Goal: Task Accomplishment & Management: Manage account settings

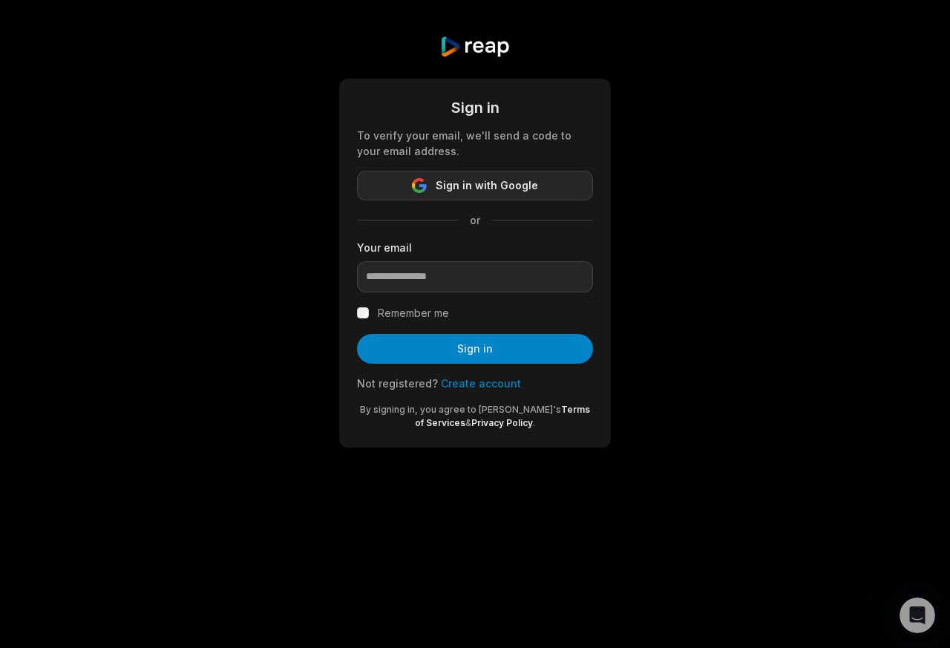
click at [470, 188] on span "Sign in with Google" at bounding box center [487, 186] width 102 height 18
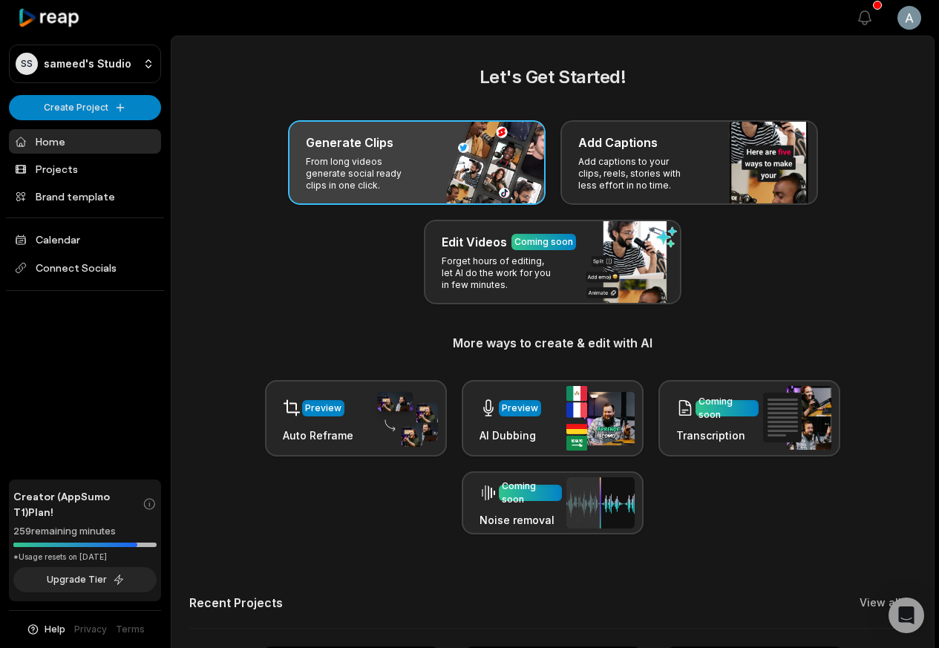
click at [366, 154] on div "Generate Clips From long videos generate social ready clips in one click." at bounding box center [417, 162] width 258 height 85
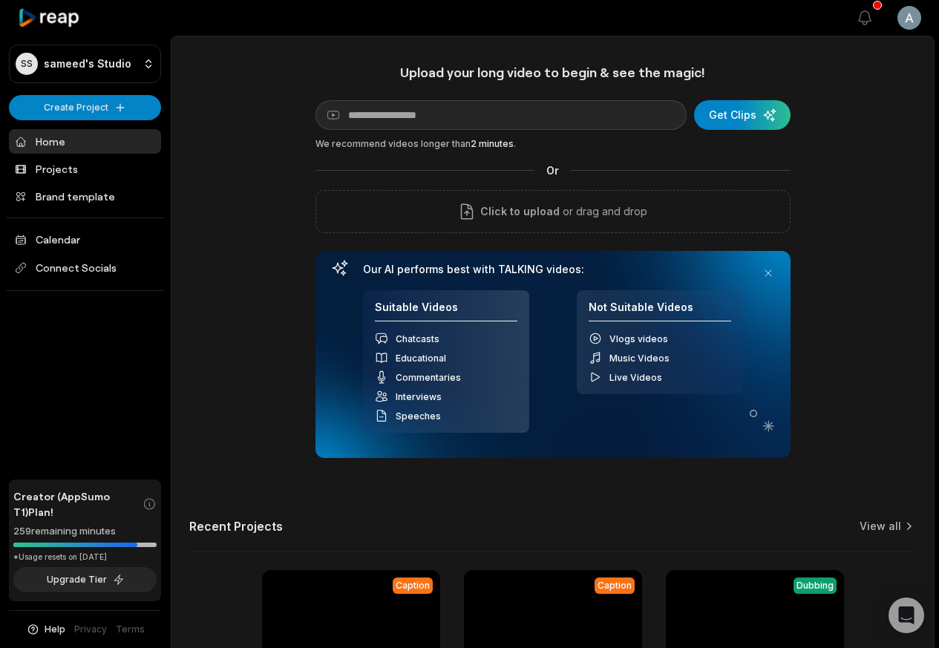
click at [48, 140] on link "Home" at bounding box center [85, 141] width 152 height 25
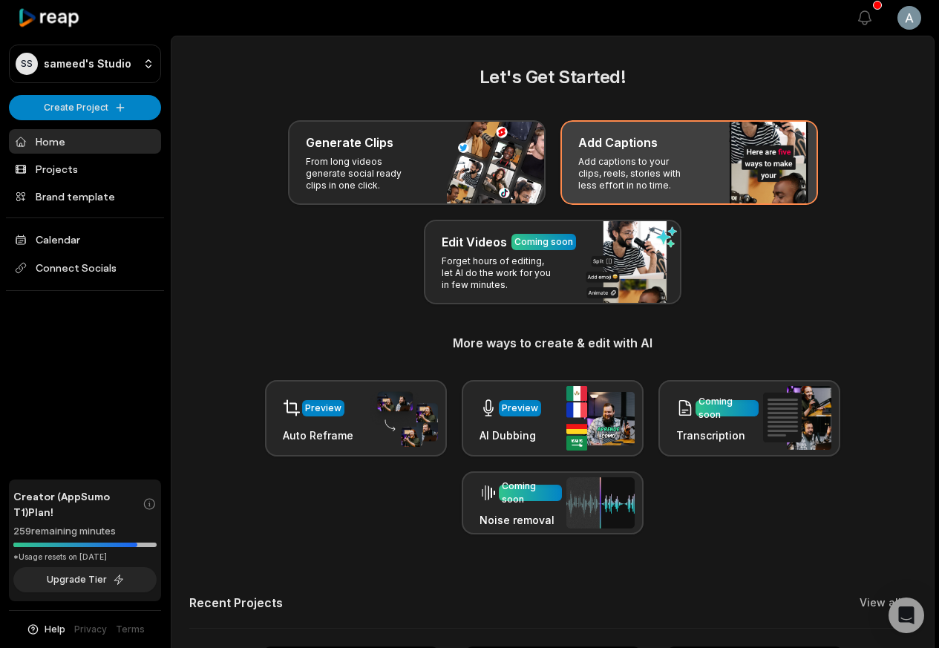
click at [650, 156] on p "Add captions to your clips, reels, stories with less effort in no time." at bounding box center [635, 174] width 115 height 36
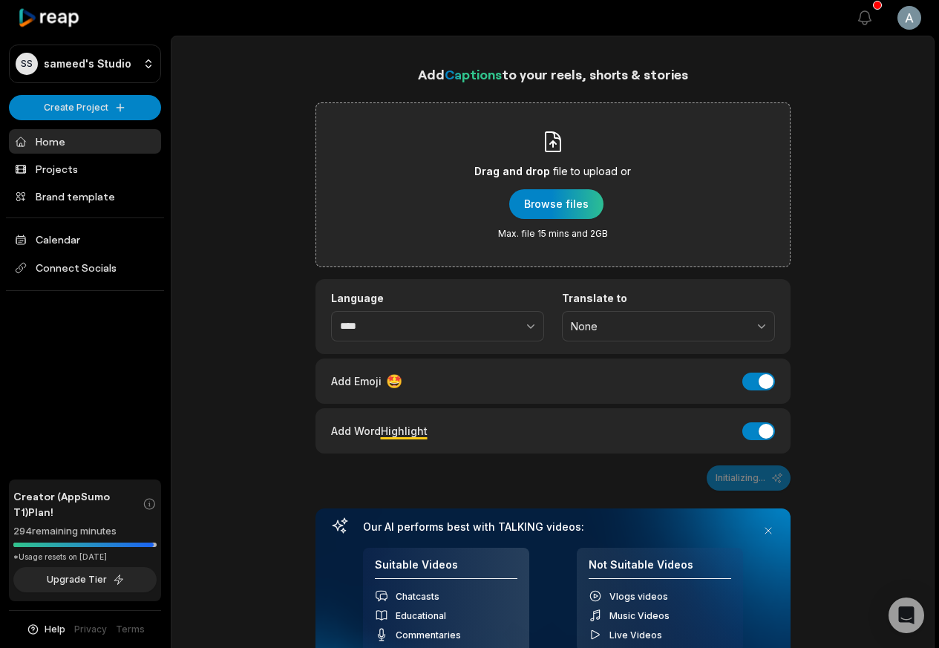
click at [659, 142] on div "Drag and drop file to upload or Browse files Max. file 15 mins and 2GB" at bounding box center [553, 184] width 475 height 165
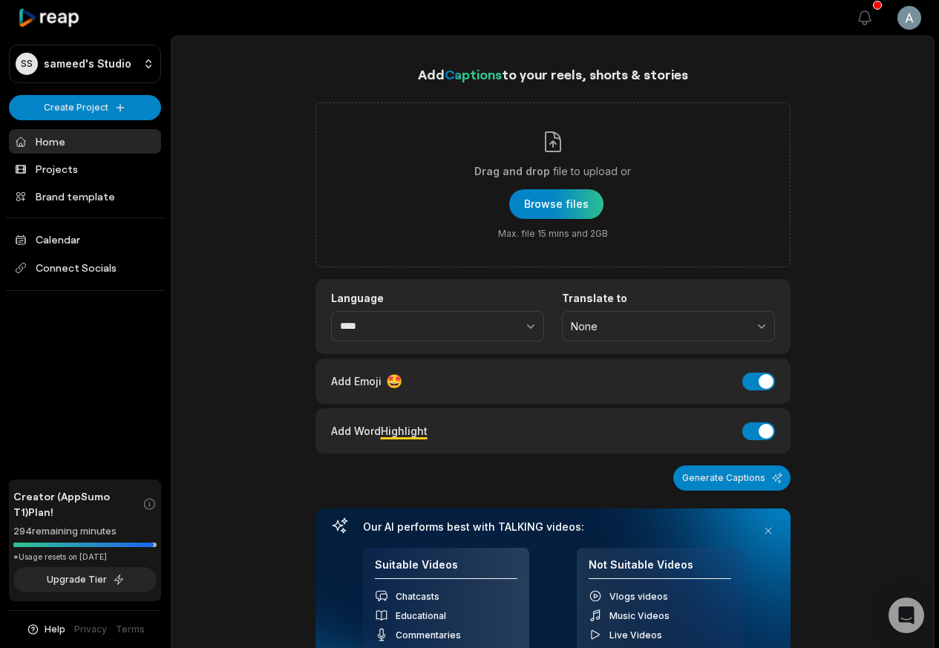
click at [47, 16] on icon at bounding box center [49, 18] width 63 height 20
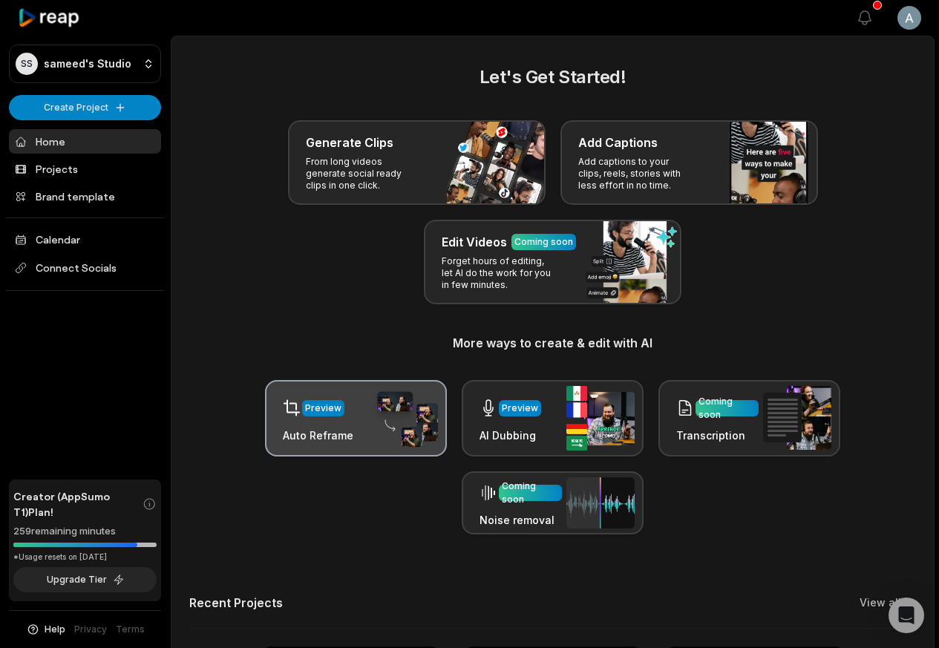
click at [338, 422] on div "Preview" at bounding box center [318, 408] width 71 height 30
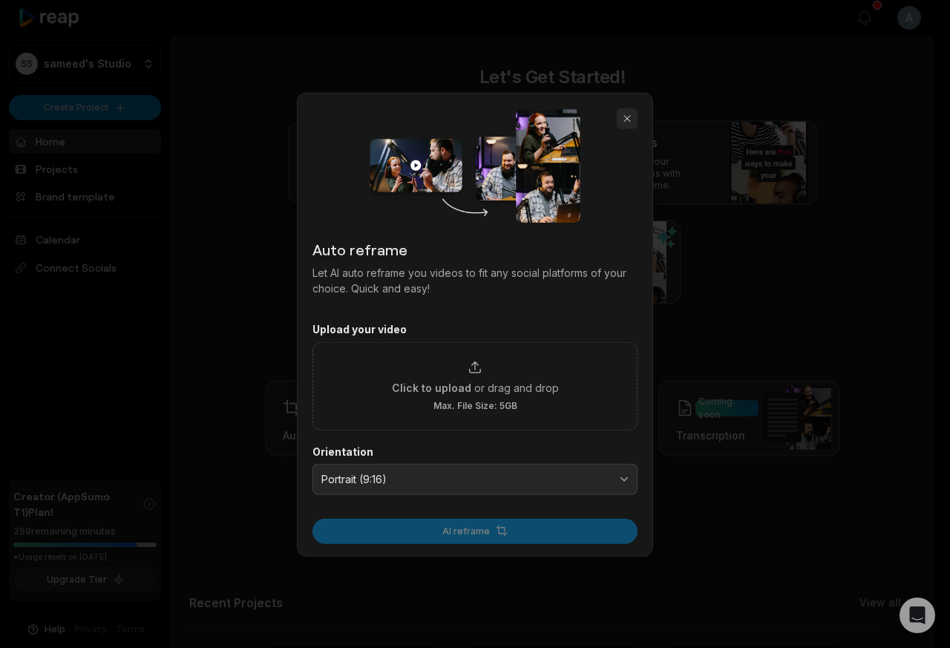
click at [626, 118] on button "button" at bounding box center [627, 118] width 21 height 21
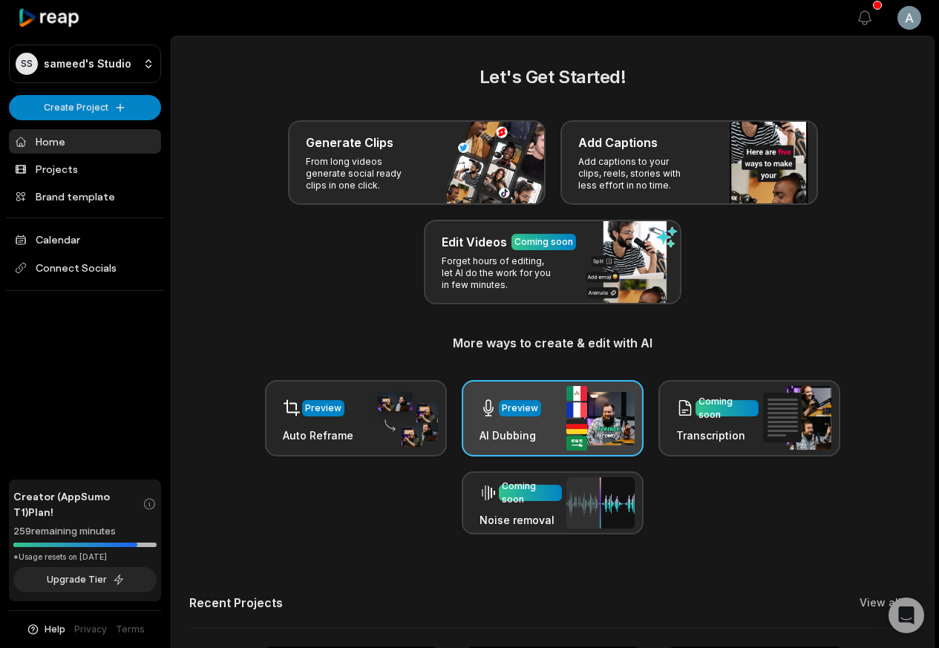
click at [511, 422] on div "Preview" at bounding box center [511, 408] width 62 height 30
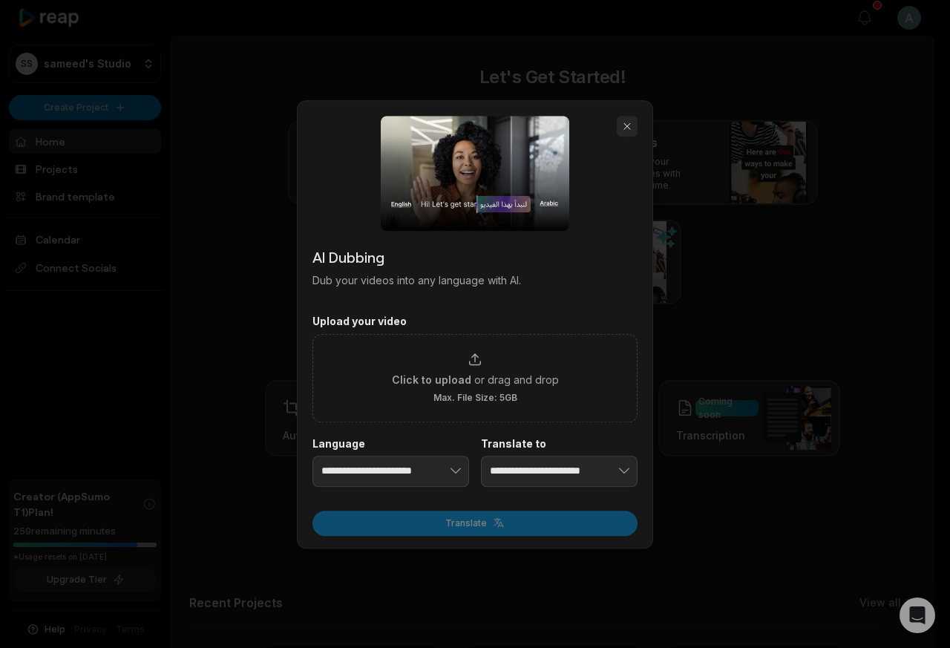
click at [626, 128] on button "button" at bounding box center [627, 126] width 21 height 21
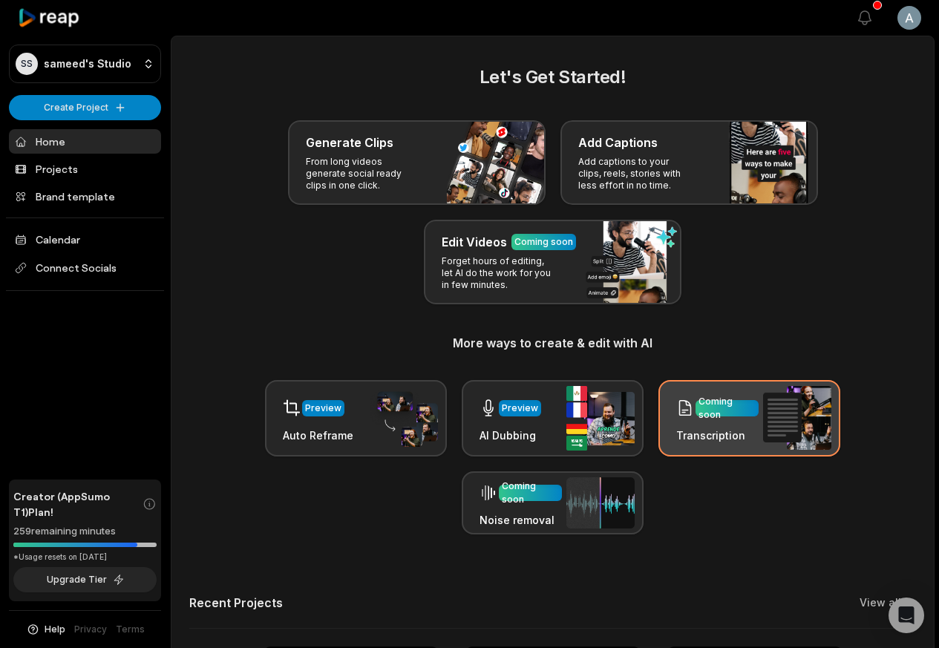
click at [688, 409] on icon at bounding box center [685, 408] width 18 height 19
click at [687, 439] on h3 "Transcription" at bounding box center [717, 436] width 82 height 16
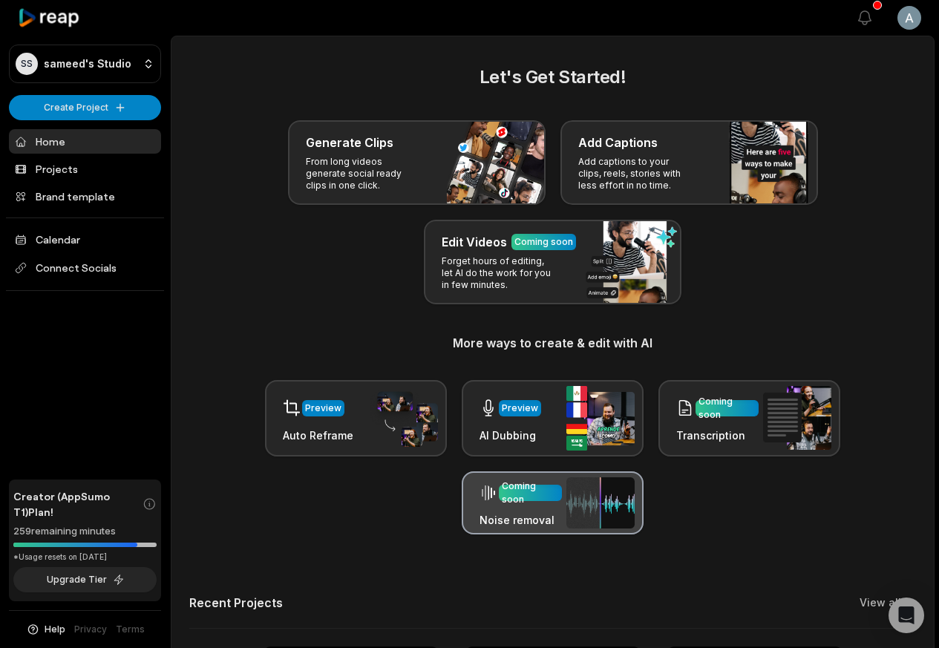
click at [528, 507] on div "Coming soon" at bounding box center [521, 493] width 82 height 30
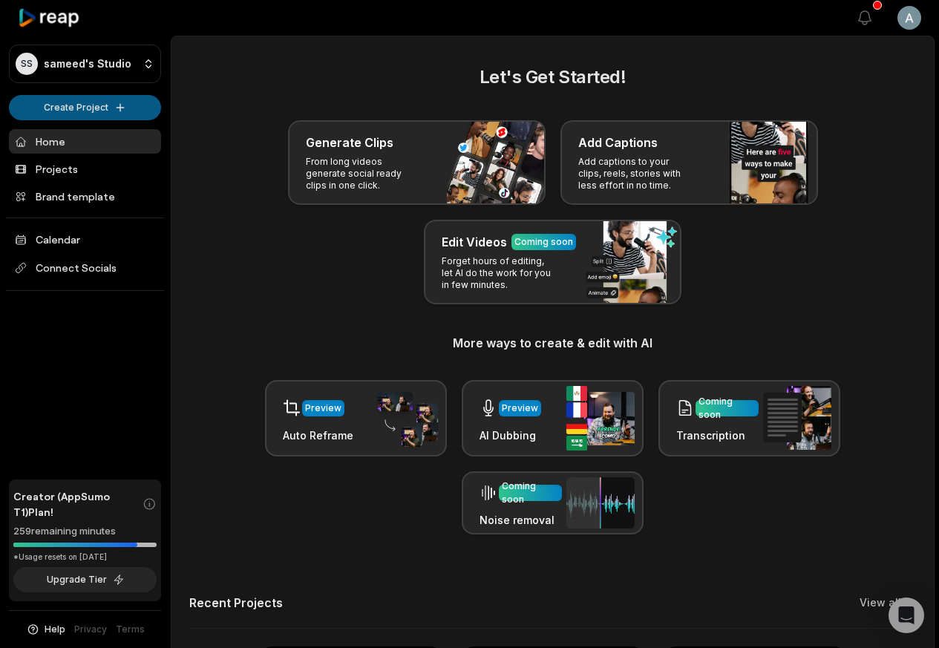
click at [76, 105] on html "SS sameed's Studio Create Project Home Projects Brand template Calendar Connect…" at bounding box center [469, 324] width 939 height 648
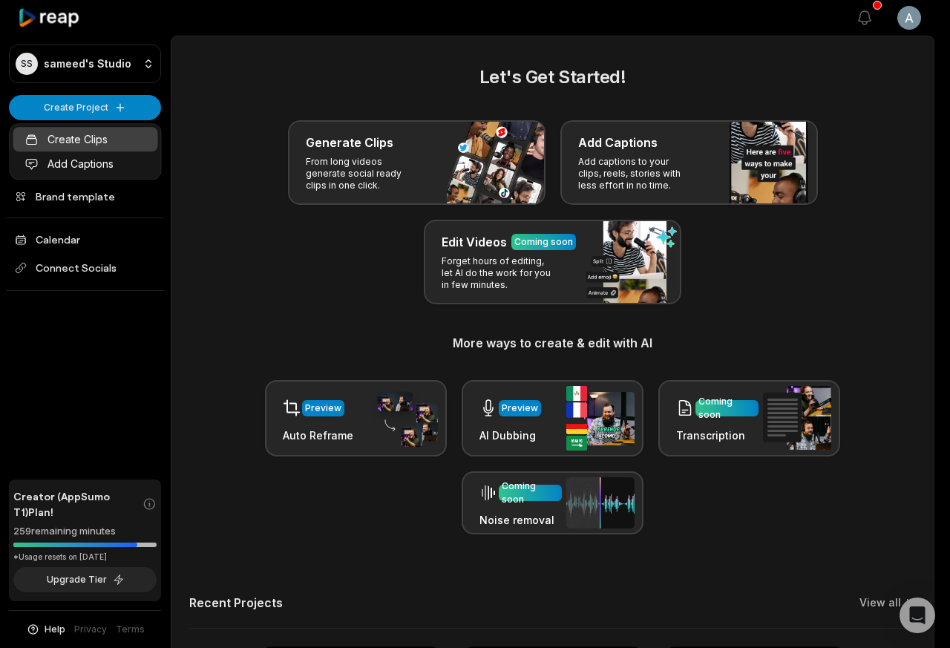
click at [65, 142] on link "Create Clips" at bounding box center [85, 139] width 145 height 25
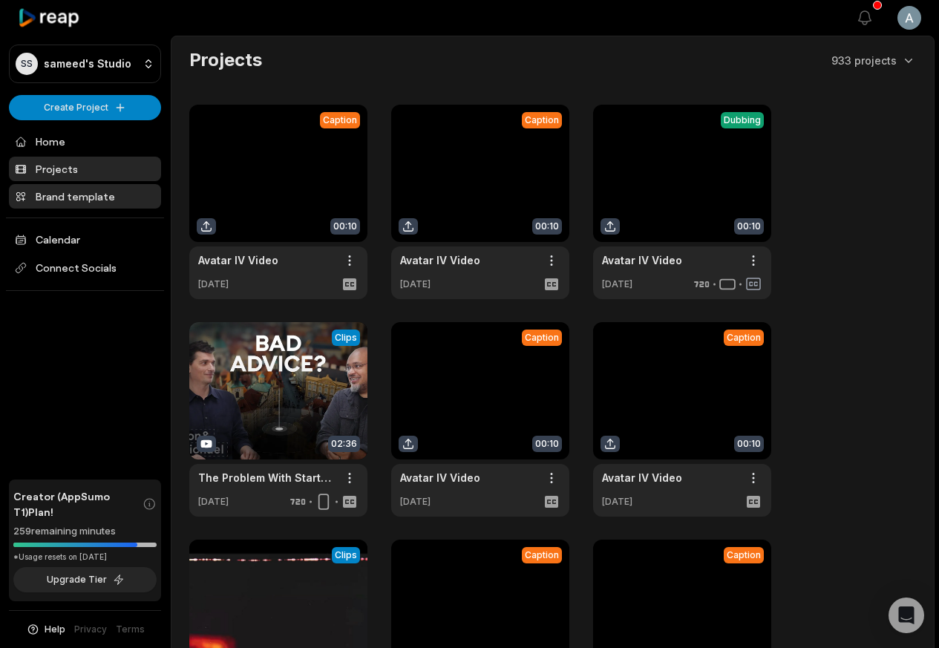
click at [69, 197] on link "Brand template" at bounding box center [85, 196] width 152 height 25
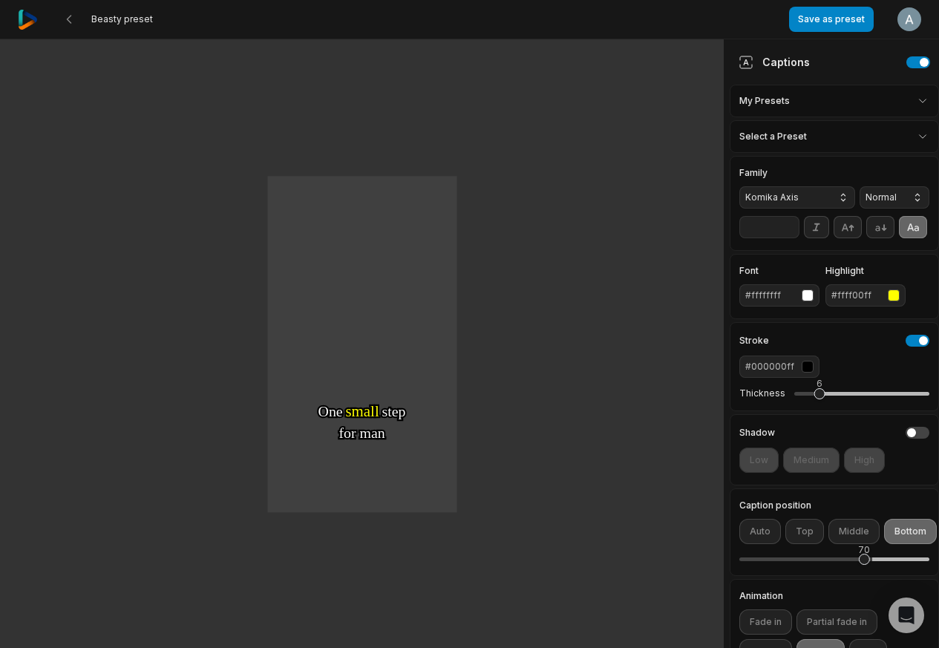
click at [79, 199] on div "One One small small step step for for man man One One giant giant leap leap for…" at bounding box center [362, 344] width 724 height 610
click at [73, 199] on div "One One small small step step for for man man One One giant giant leap leap for…" at bounding box center [362, 344] width 724 height 610
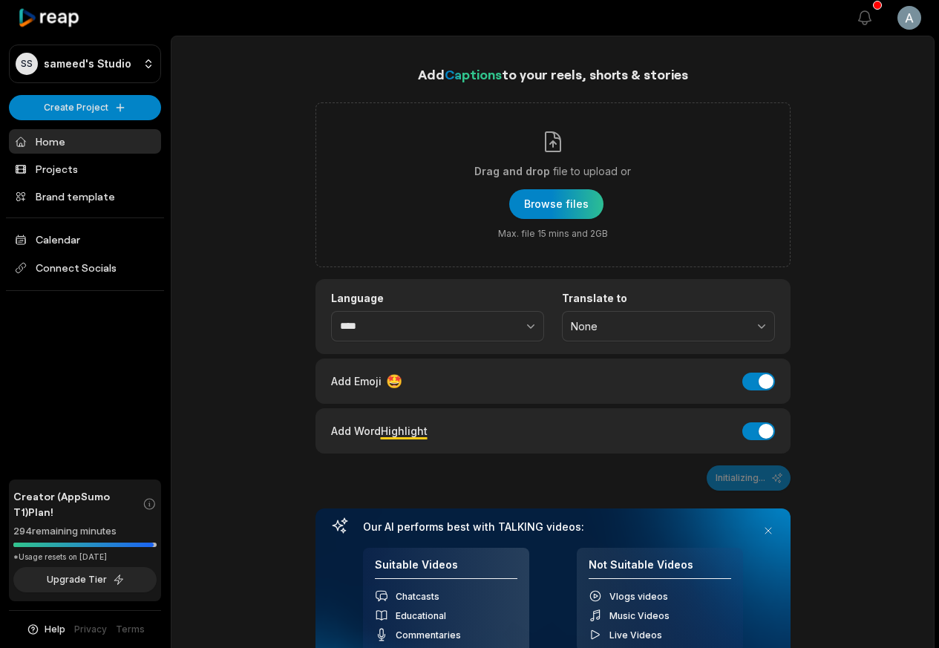
click at [71, 21] on icon at bounding box center [49, 18] width 63 height 20
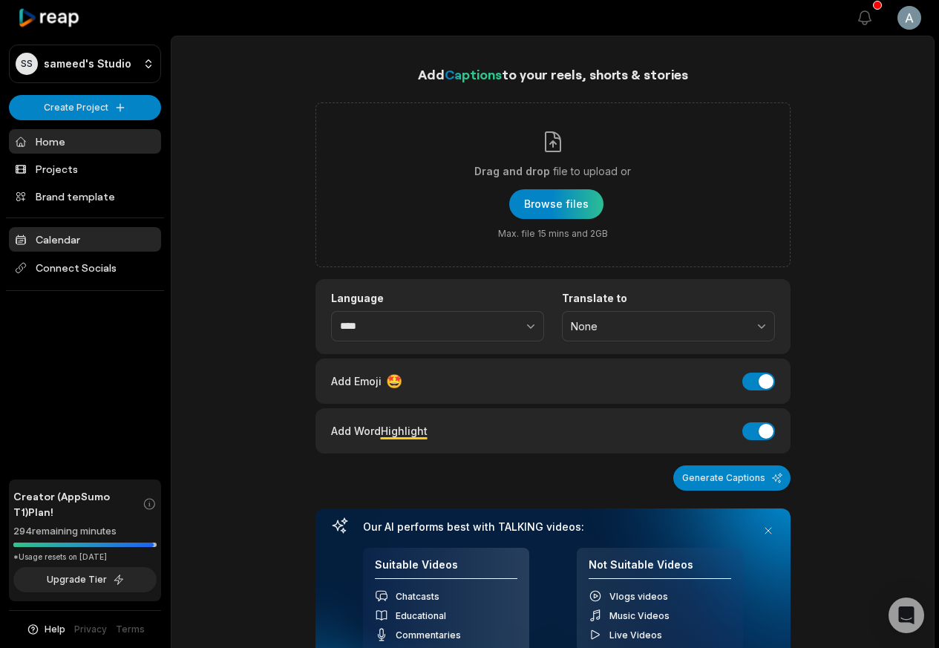
click at [45, 238] on link "Calendar" at bounding box center [85, 239] width 152 height 25
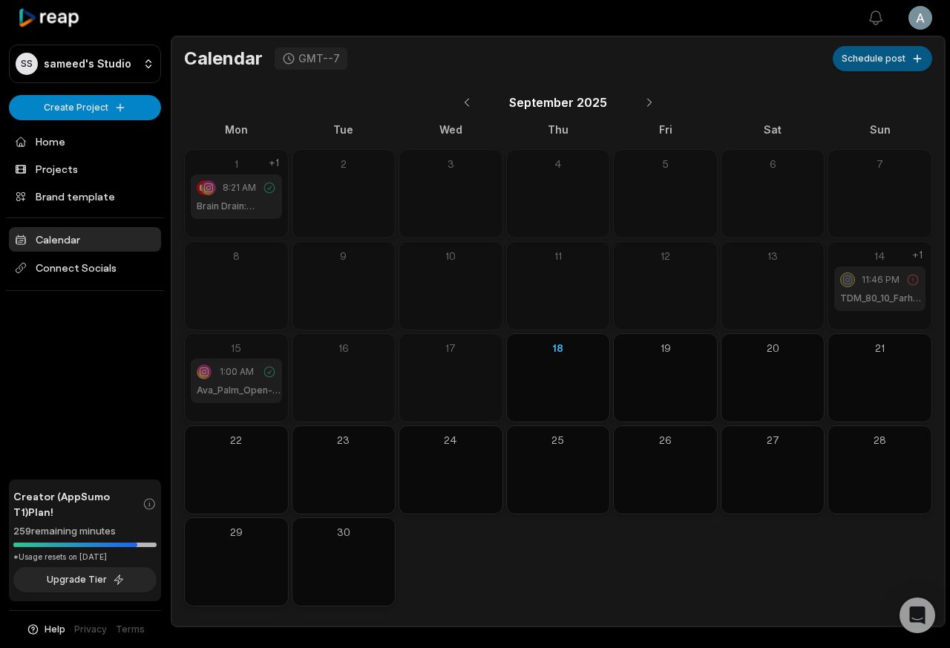
click at [876, 59] on button "Schedule post" at bounding box center [882, 58] width 99 height 25
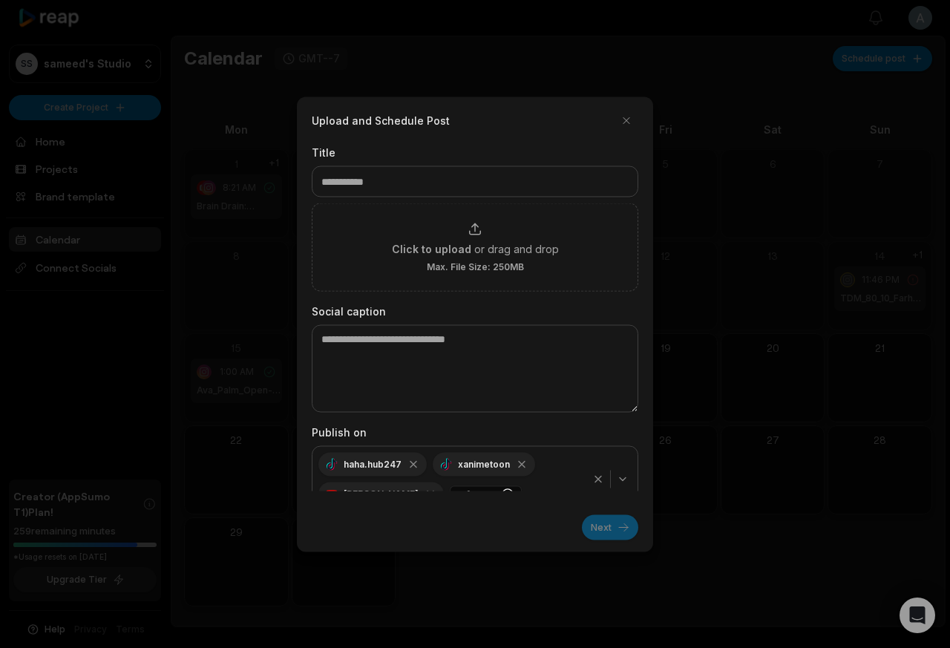
click at [850, 59] on div at bounding box center [475, 324] width 950 height 648
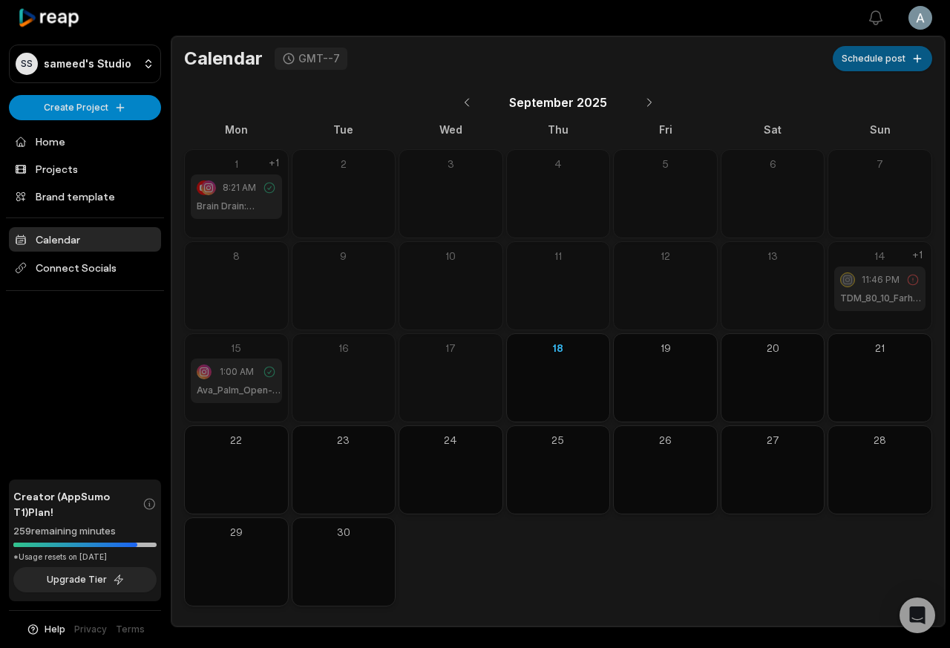
click at [921, 59] on button "Schedule post" at bounding box center [882, 58] width 99 height 25
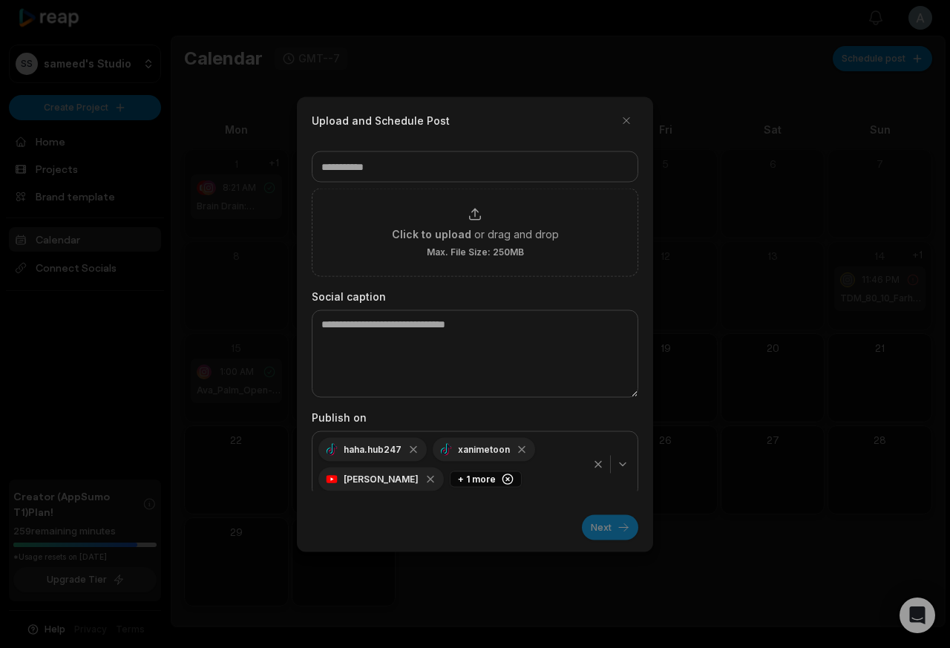
scroll to position [22, 0]
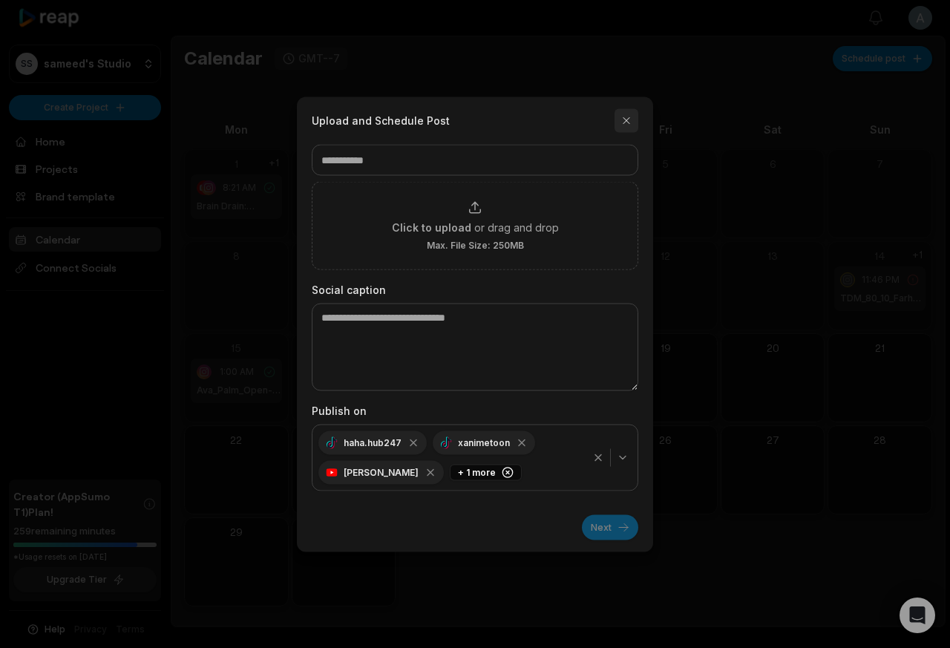
click at [625, 122] on button "button" at bounding box center [627, 120] width 24 height 24
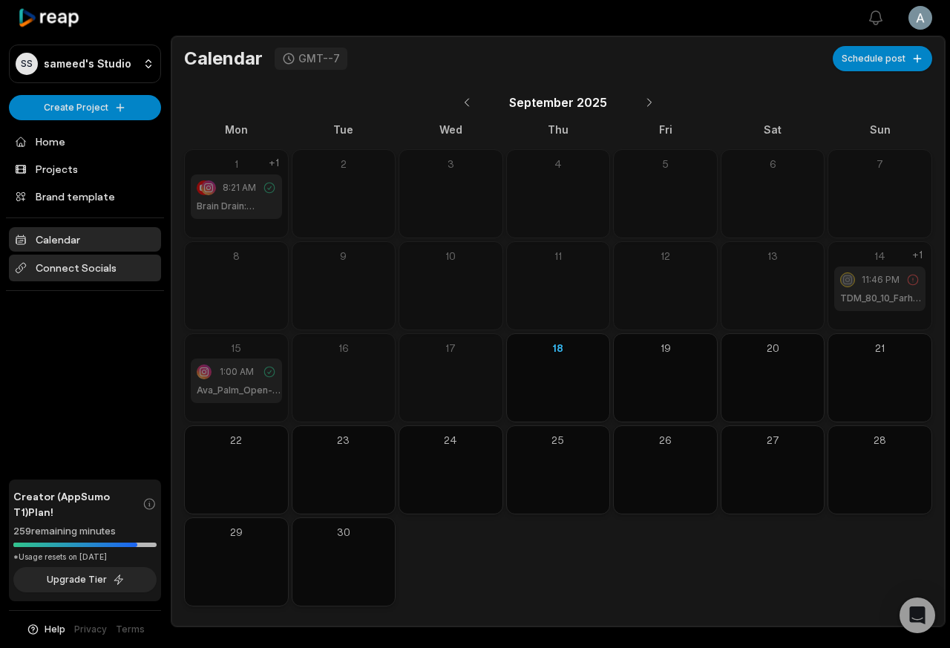
click at [71, 270] on span "Connect Socials" at bounding box center [85, 268] width 152 height 27
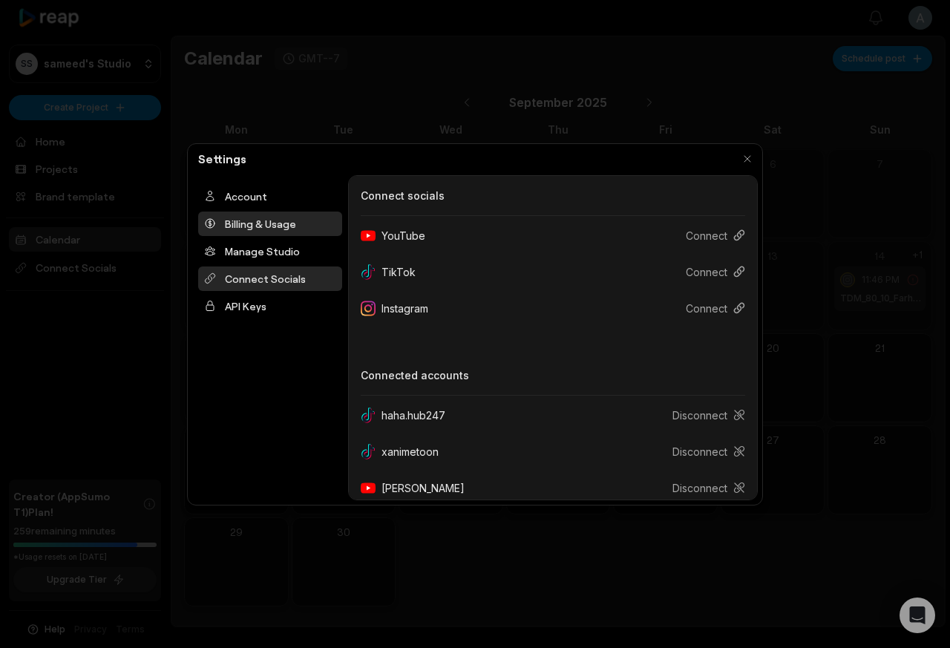
click at [232, 223] on div "Billing & Usage" at bounding box center [270, 224] width 144 height 25
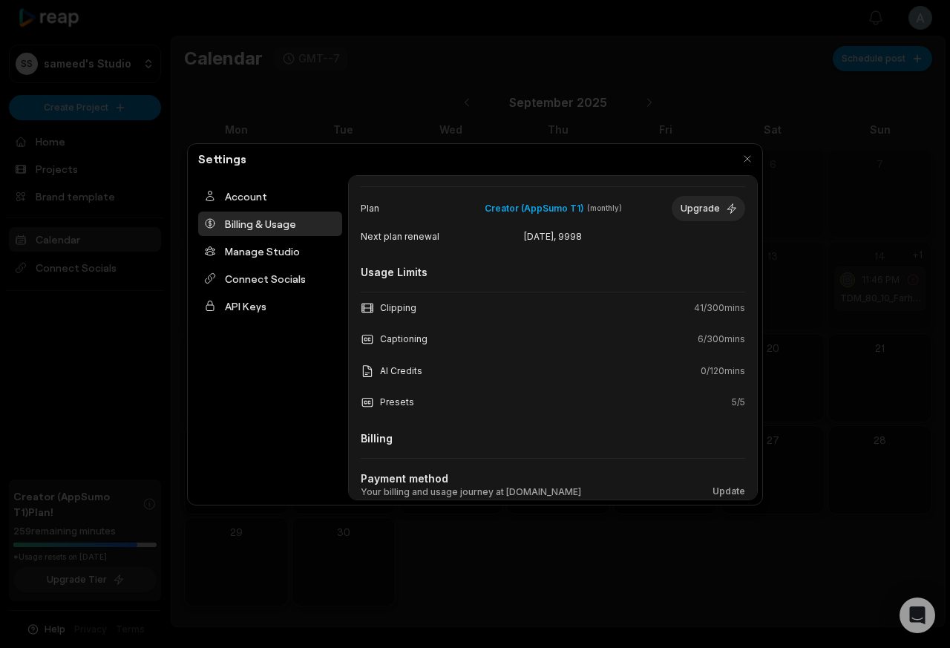
scroll to position [138, 0]
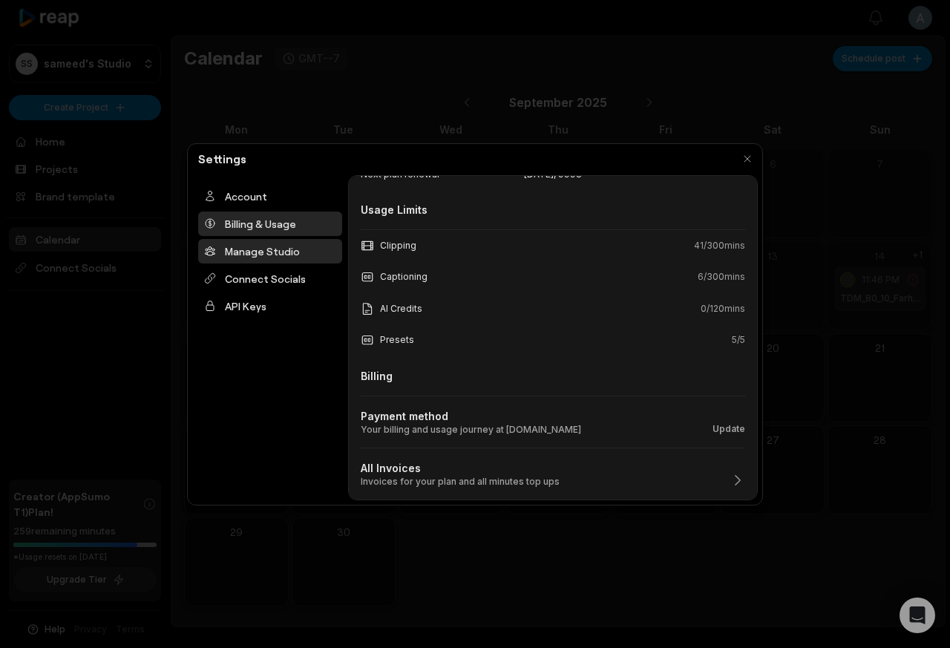
click at [243, 252] on div "Manage Studio" at bounding box center [270, 251] width 144 height 25
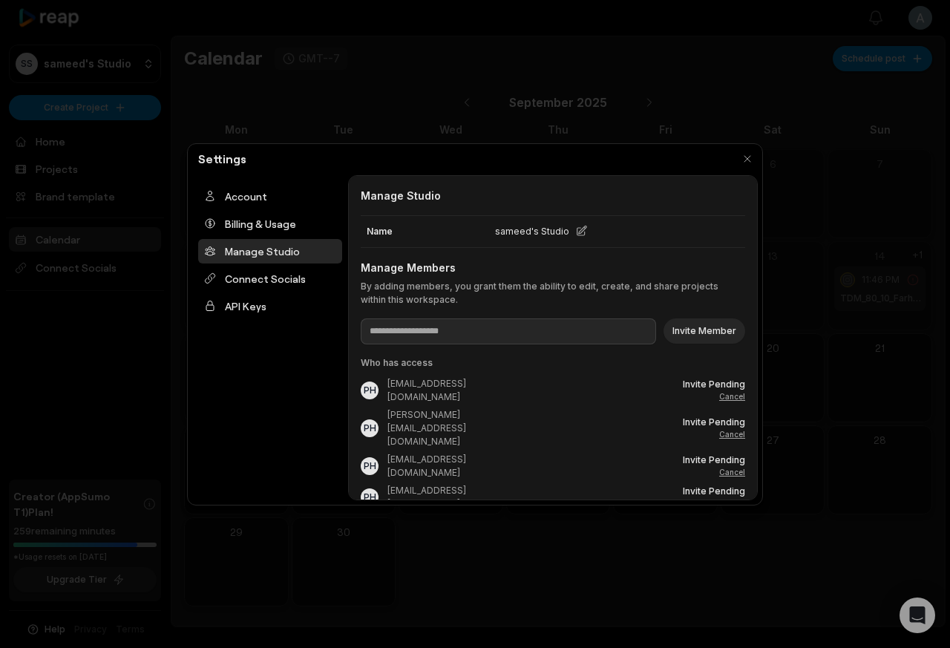
scroll to position [32, 0]
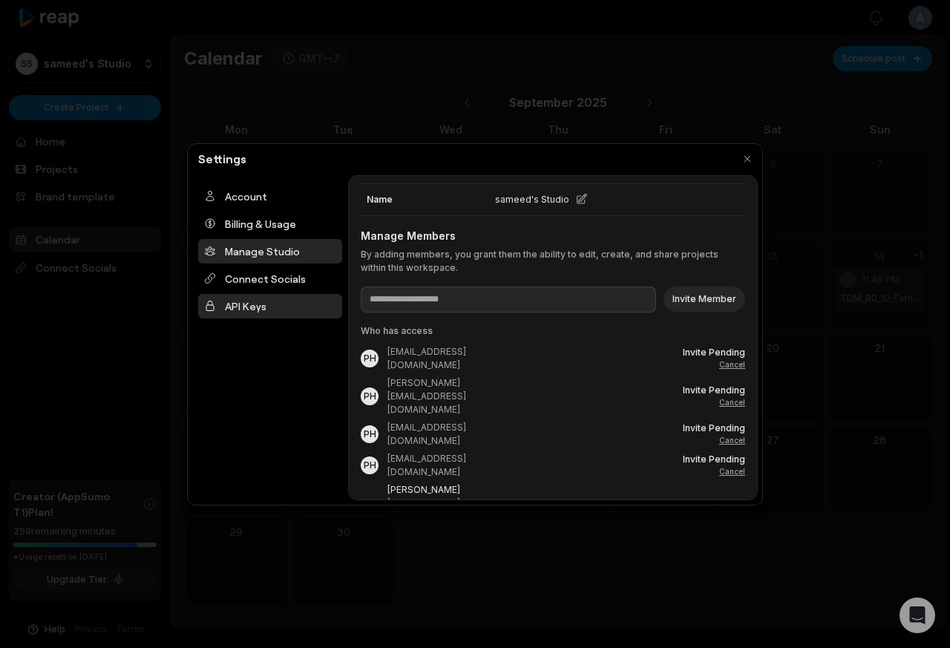
click at [239, 307] on div "API Keys" at bounding box center [270, 306] width 144 height 25
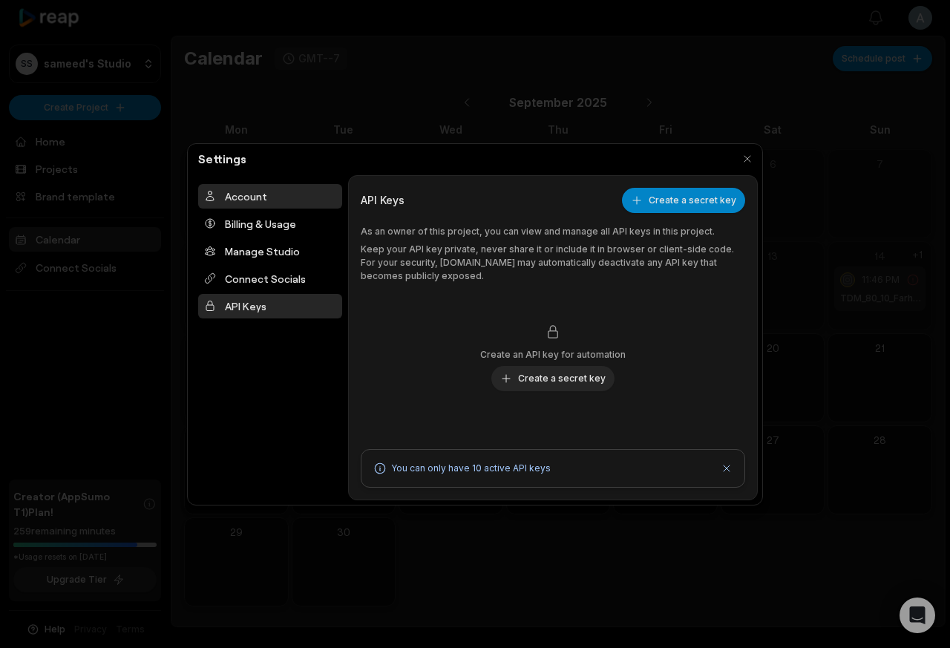
click at [247, 197] on div "Account" at bounding box center [270, 196] width 144 height 25
